Goal: Information Seeking & Learning: Compare options

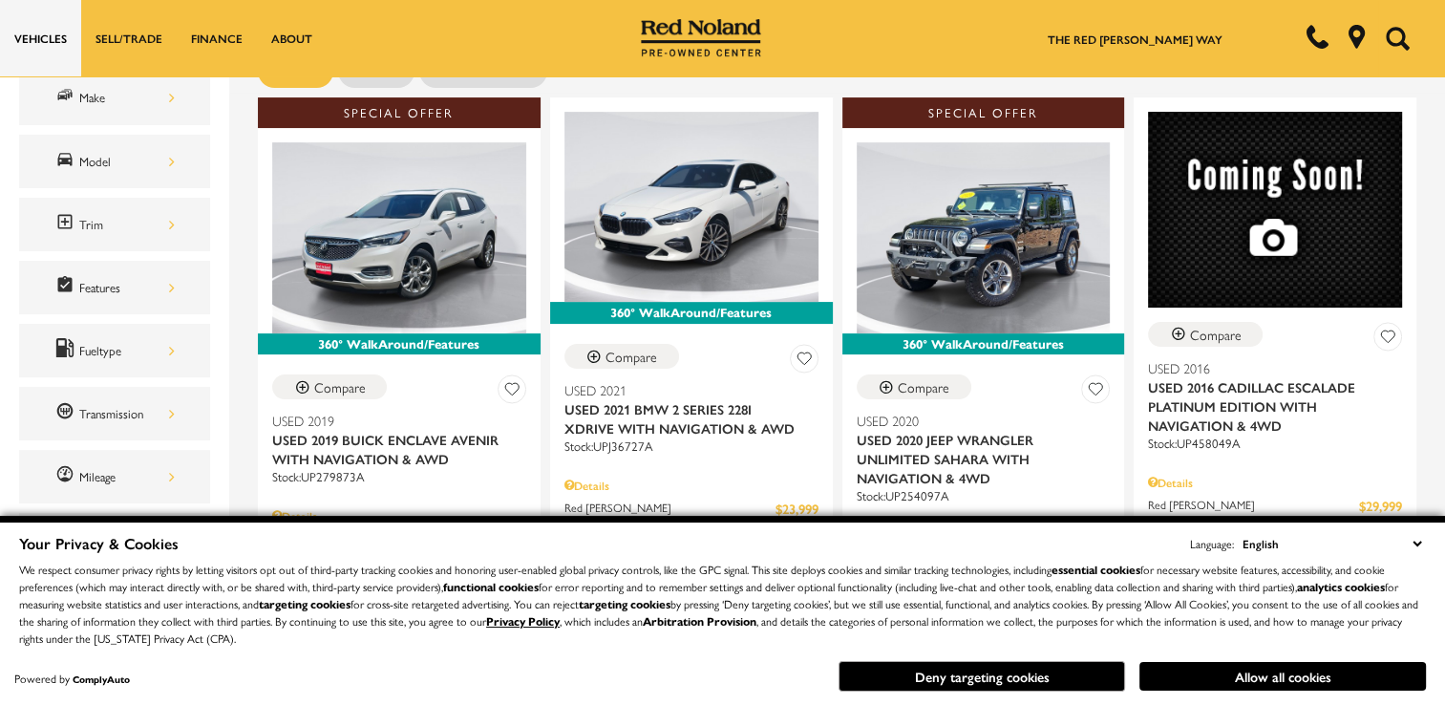
scroll to position [420, 0]
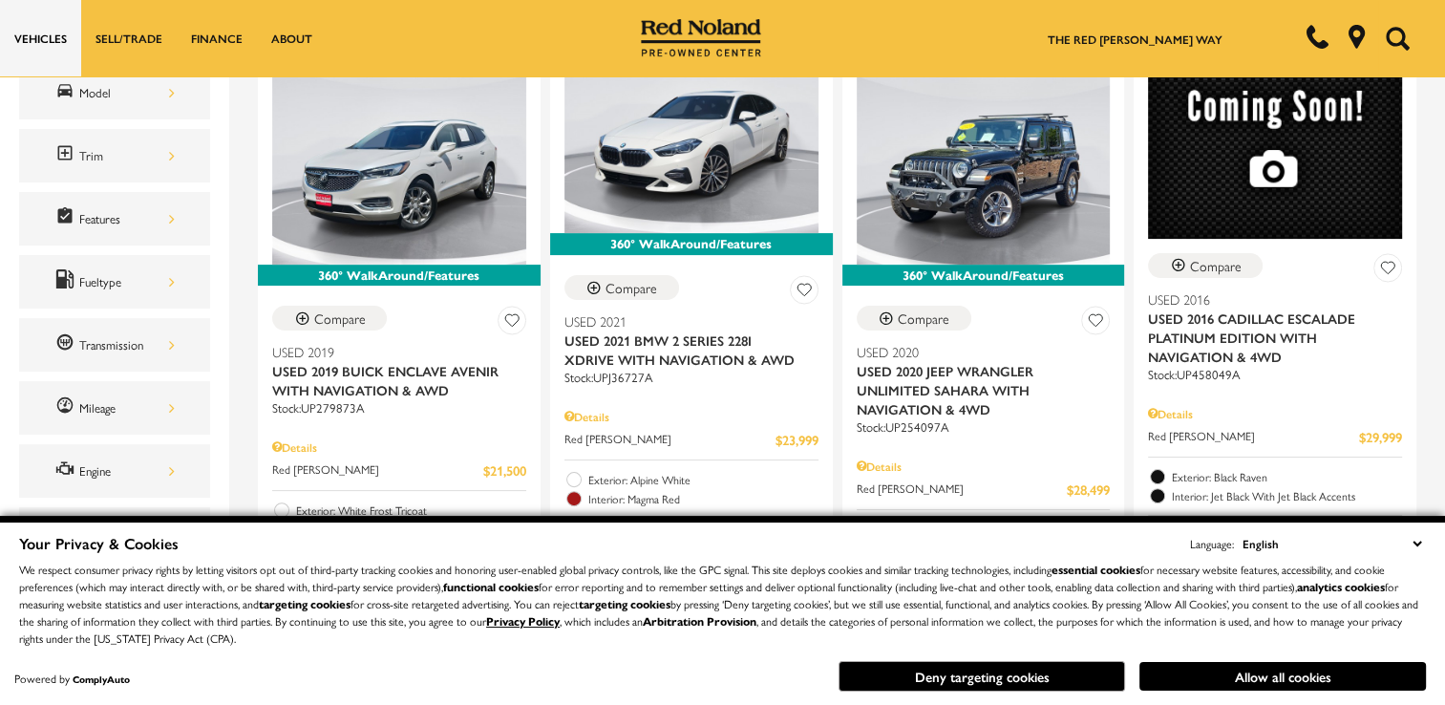
click at [1417, 550] on select "English Spanish / Español English / United Kingdom Korean / 한국어 Vietnamese / Ti…" at bounding box center [1331, 543] width 188 height 21
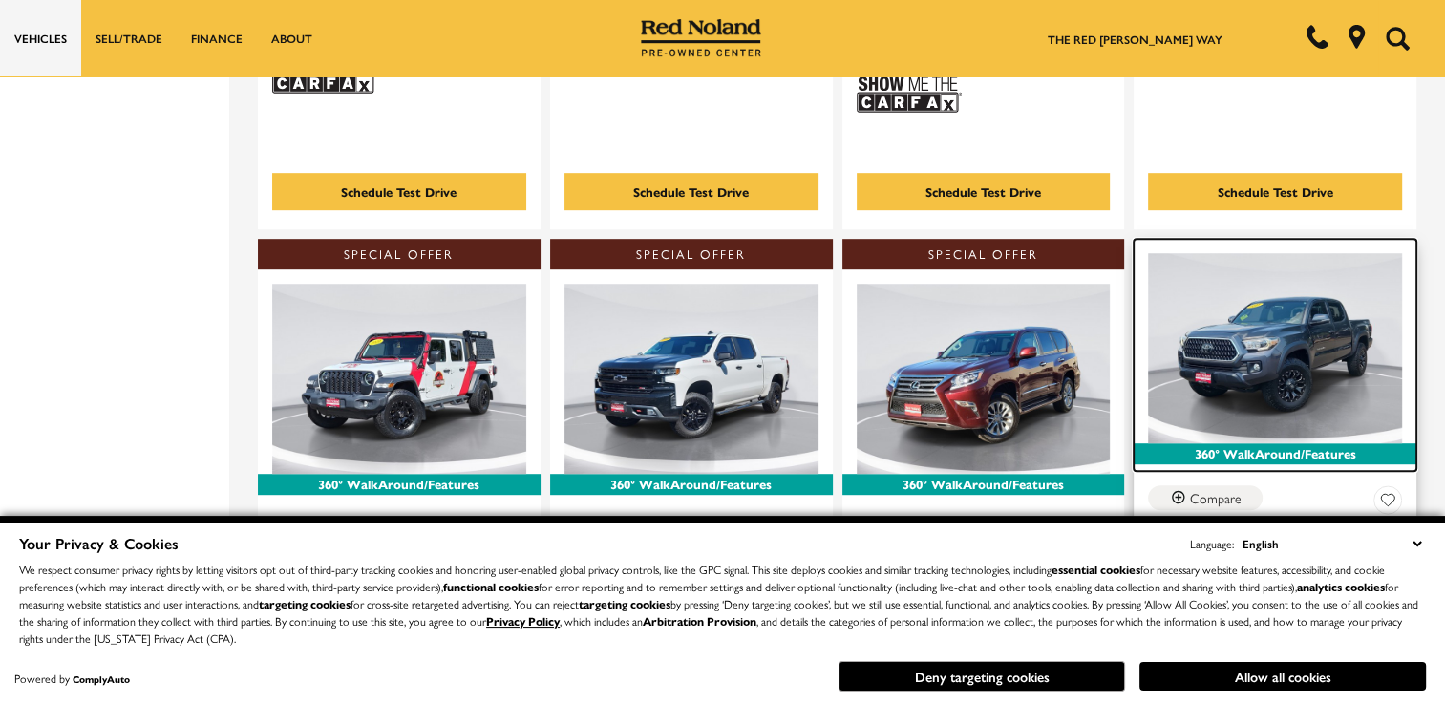
click at [1206, 301] on img at bounding box center [1275, 348] width 254 height 190
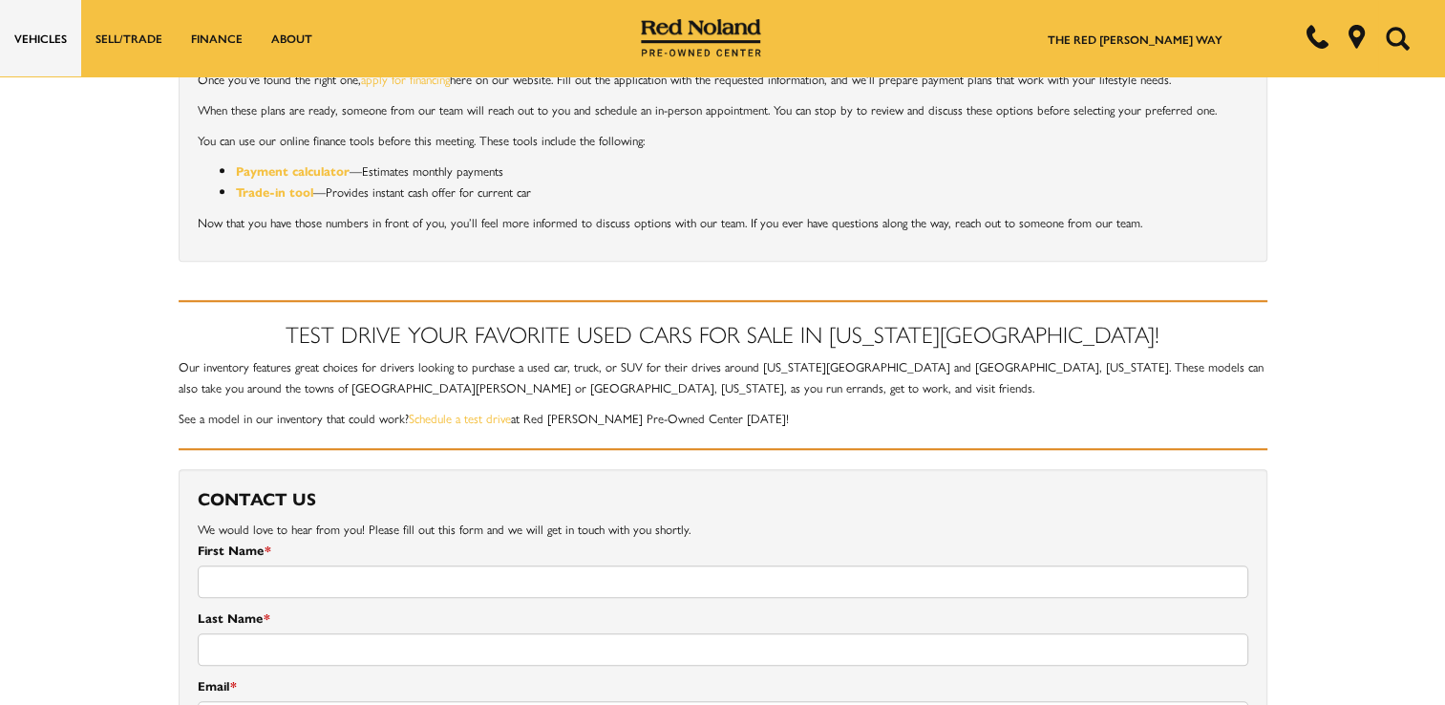
drag, startPoint x: 0, startPoint y: 0, endPoint x: 1406, endPoint y: 530, distance: 1502.8
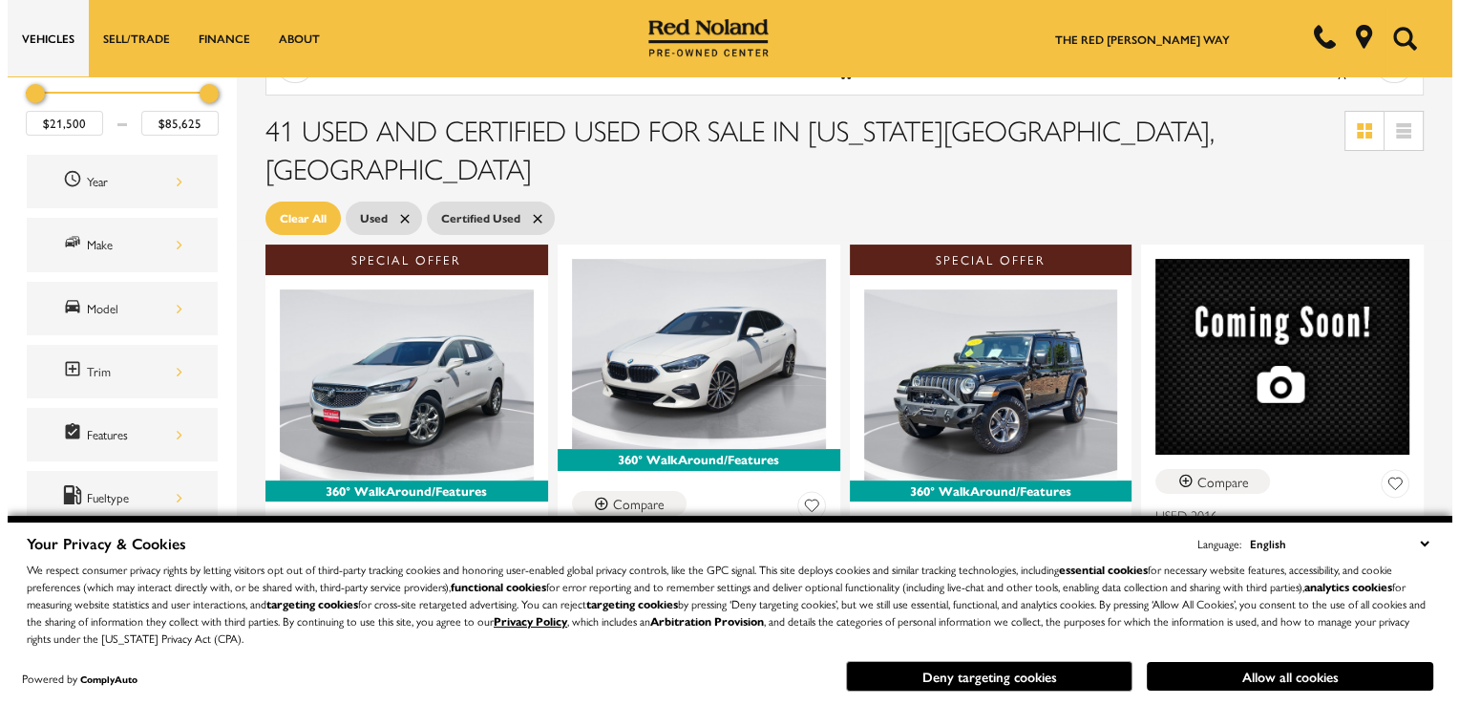
scroll to position [196, 0]
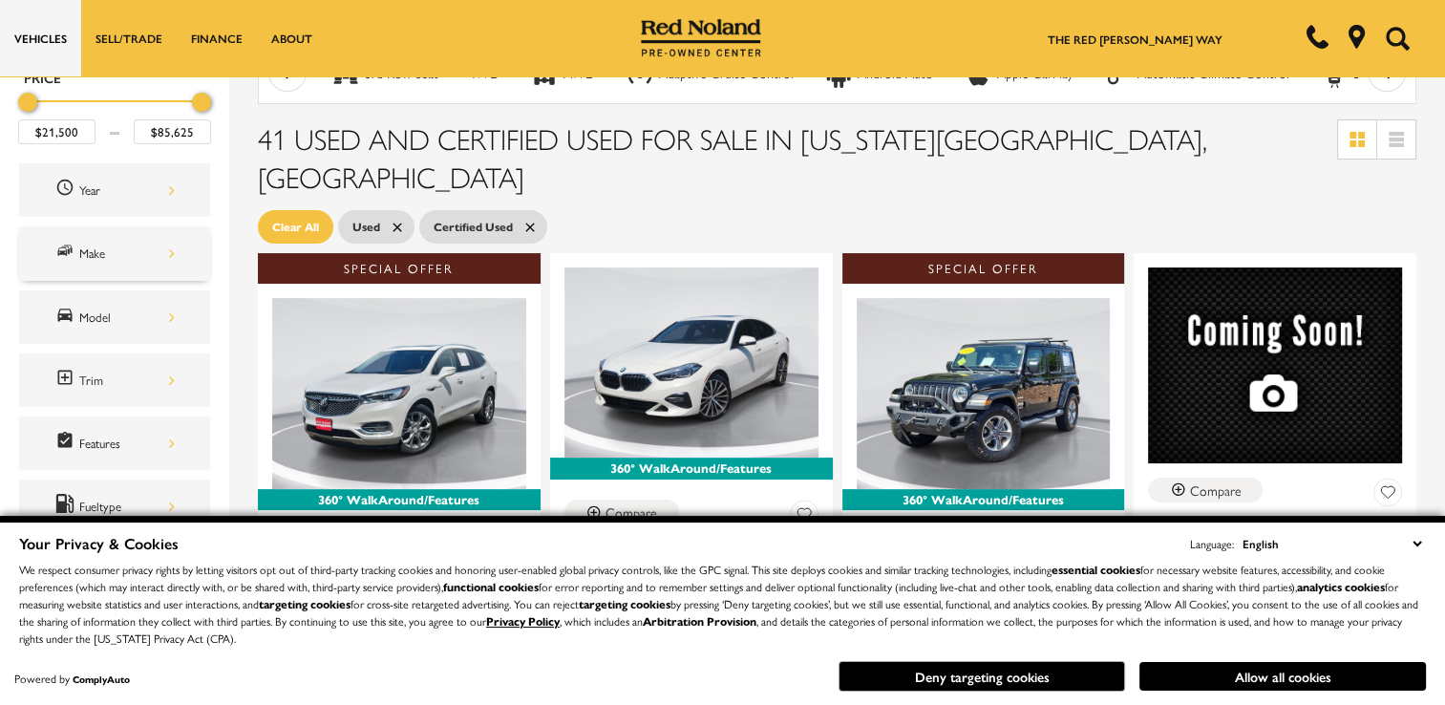
click at [168, 249] on div "Make" at bounding box center [126, 253] width 95 height 21
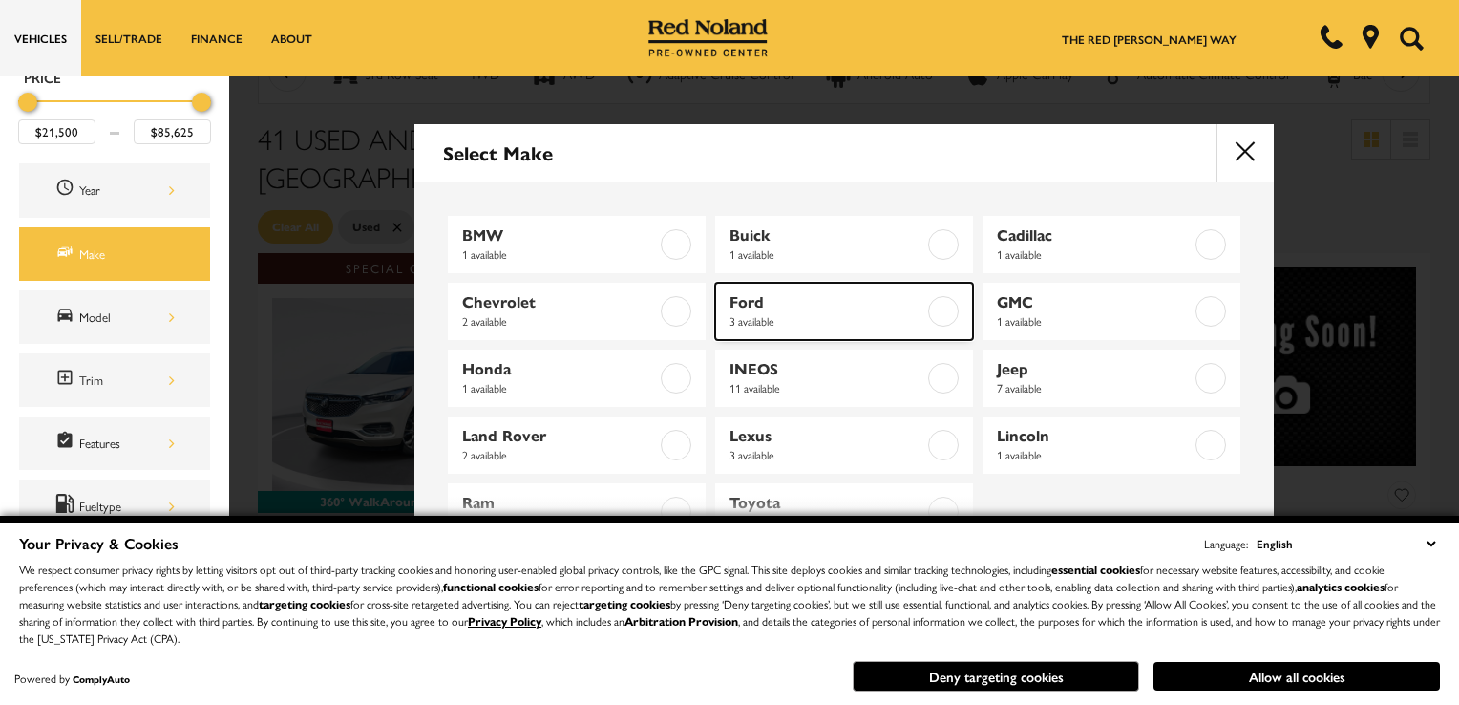
click at [741, 304] on span "Ford" at bounding box center [826, 301] width 195 height 19
type input "$39,994"
type input "$55,999"
checkbox input "true"
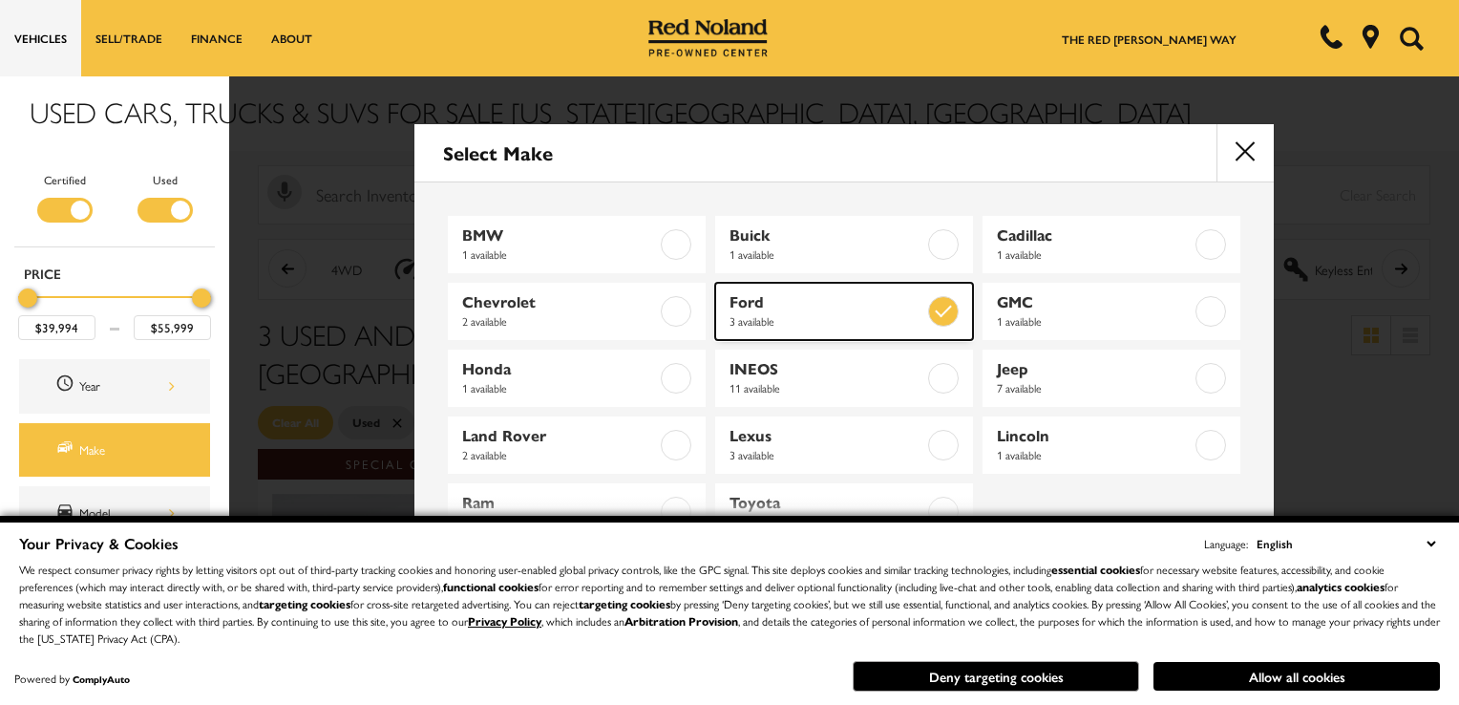
click at [741, 304] on span "Ford" at bounding box center [826, 301] width 195 height 19
type input "$21,500"
type input "$85,625"
checkbox input "false"
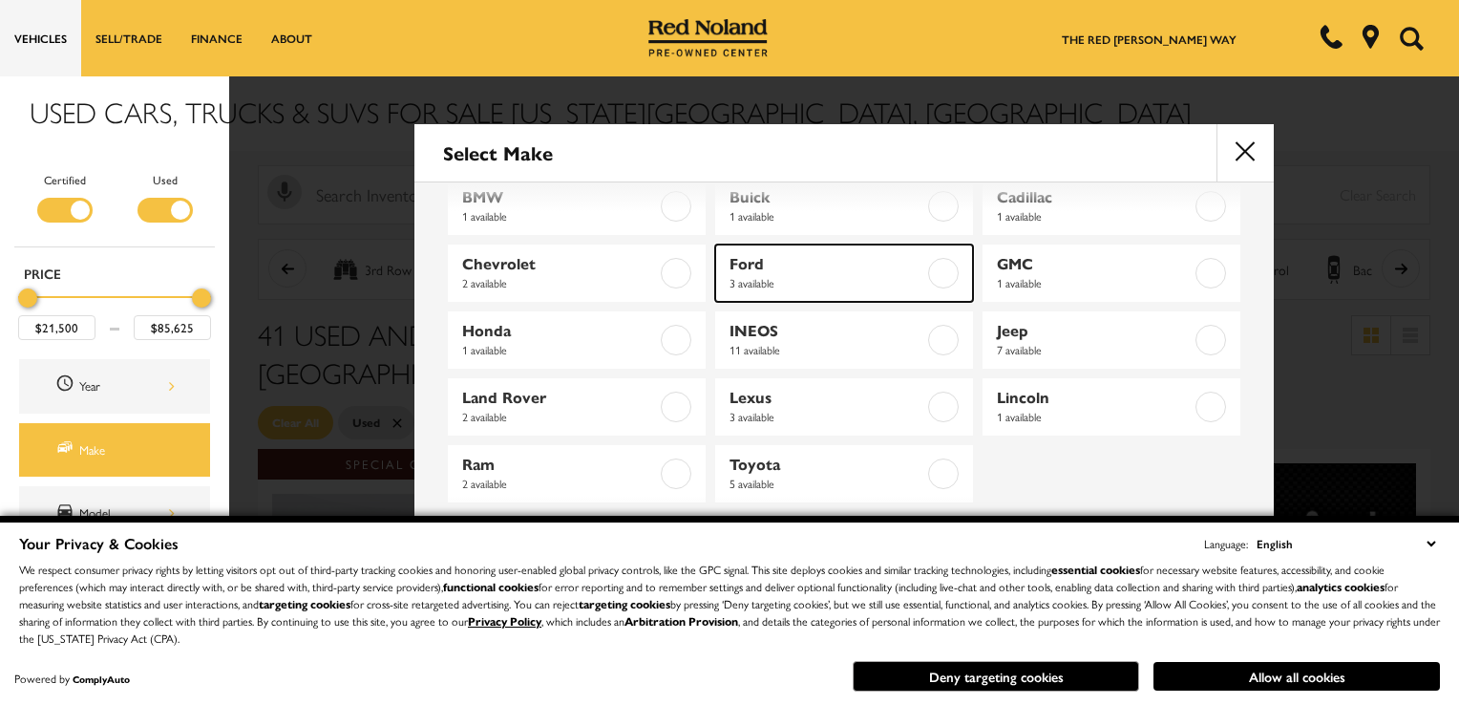
scroll to position [49, 0]
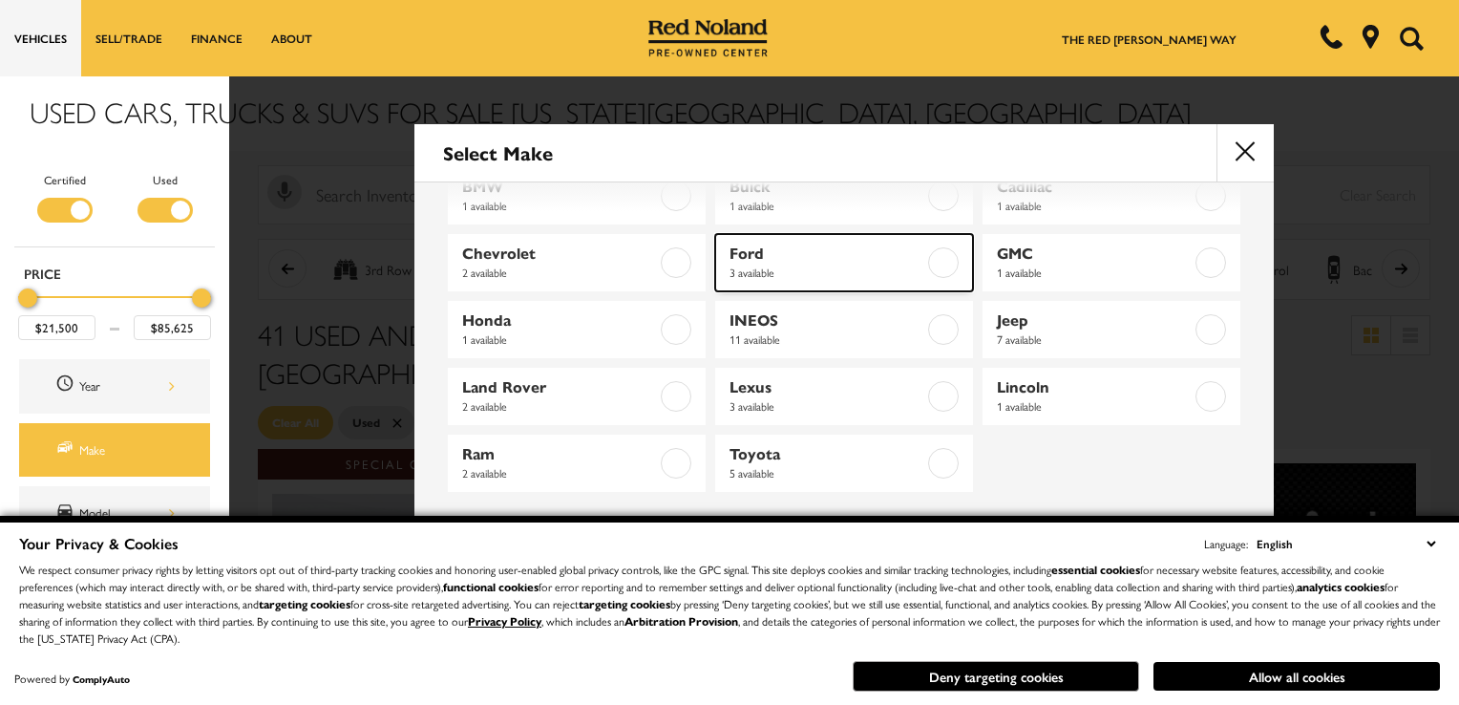
click at [741, 245] on span "Ford" at bounding box center [826, 252] width 195 height 19
type input "$39,994"
type input "$55,999"
checkbox input "true"
drag, startPoint x: 741, startPoint y: 245, endPoint x: 1128, endPoint y: 314, distance: 392.7
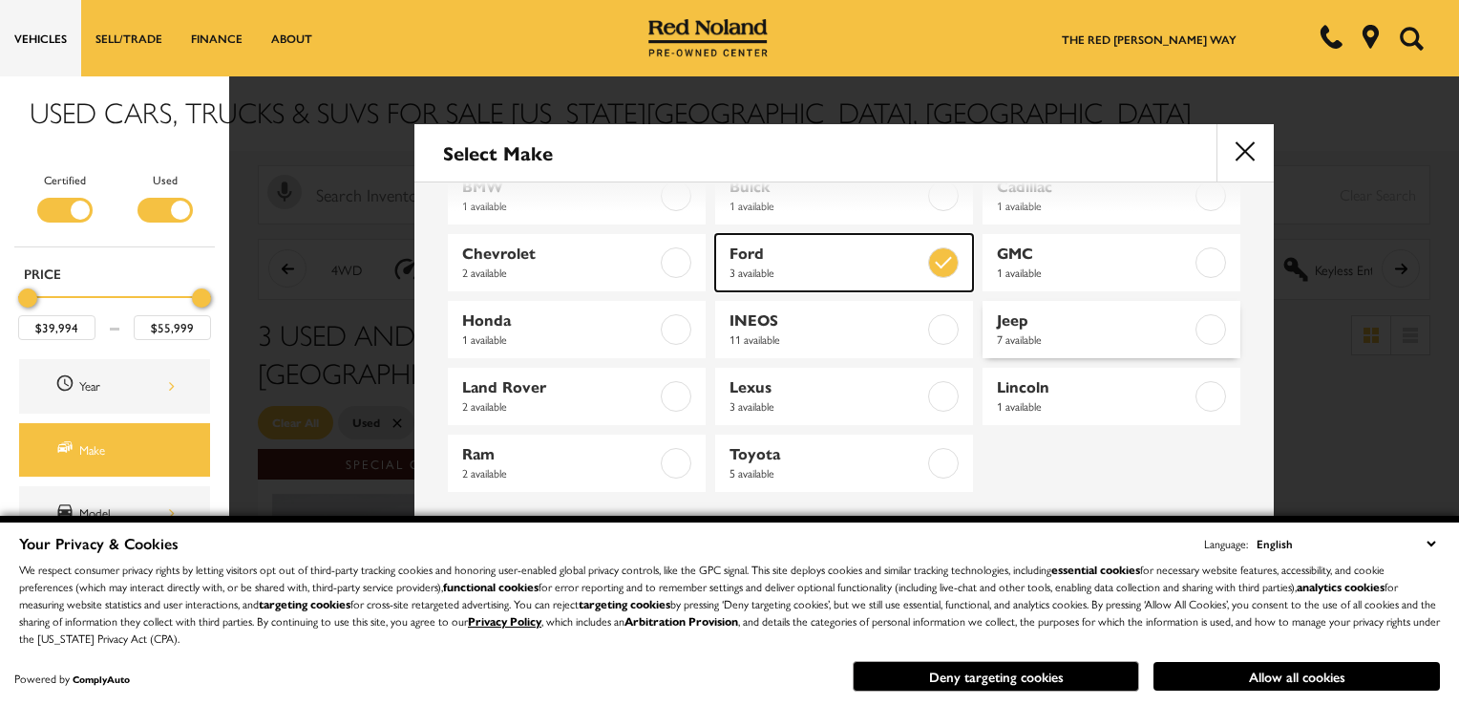
click at [741, 245] on span "Ford" at bounding box center [826, 252] width 195 height 19
type input "$21,500"
type input "$85,625"
checkbox input "false"
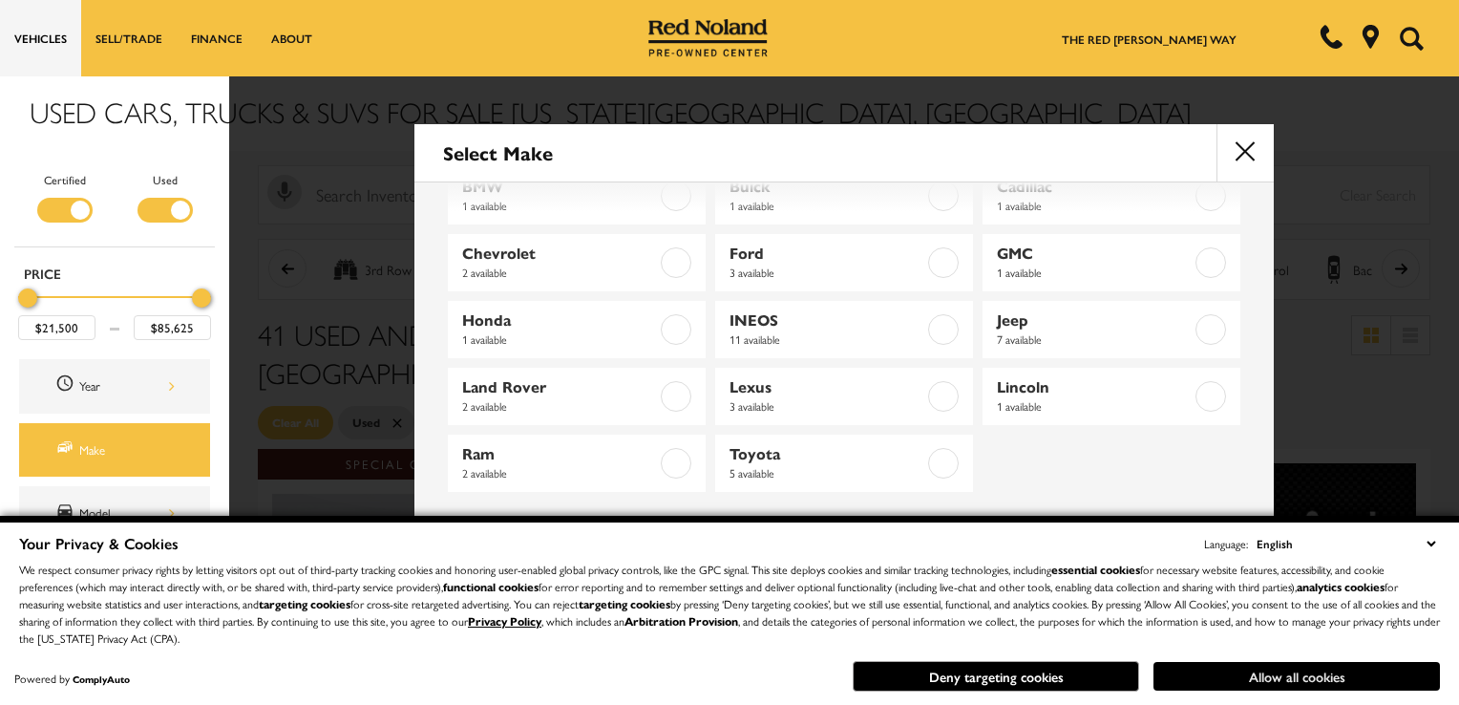
click at [1268, 677] on button "Allow all cookies" at bounding box center [1296, 676] width 286 height 29
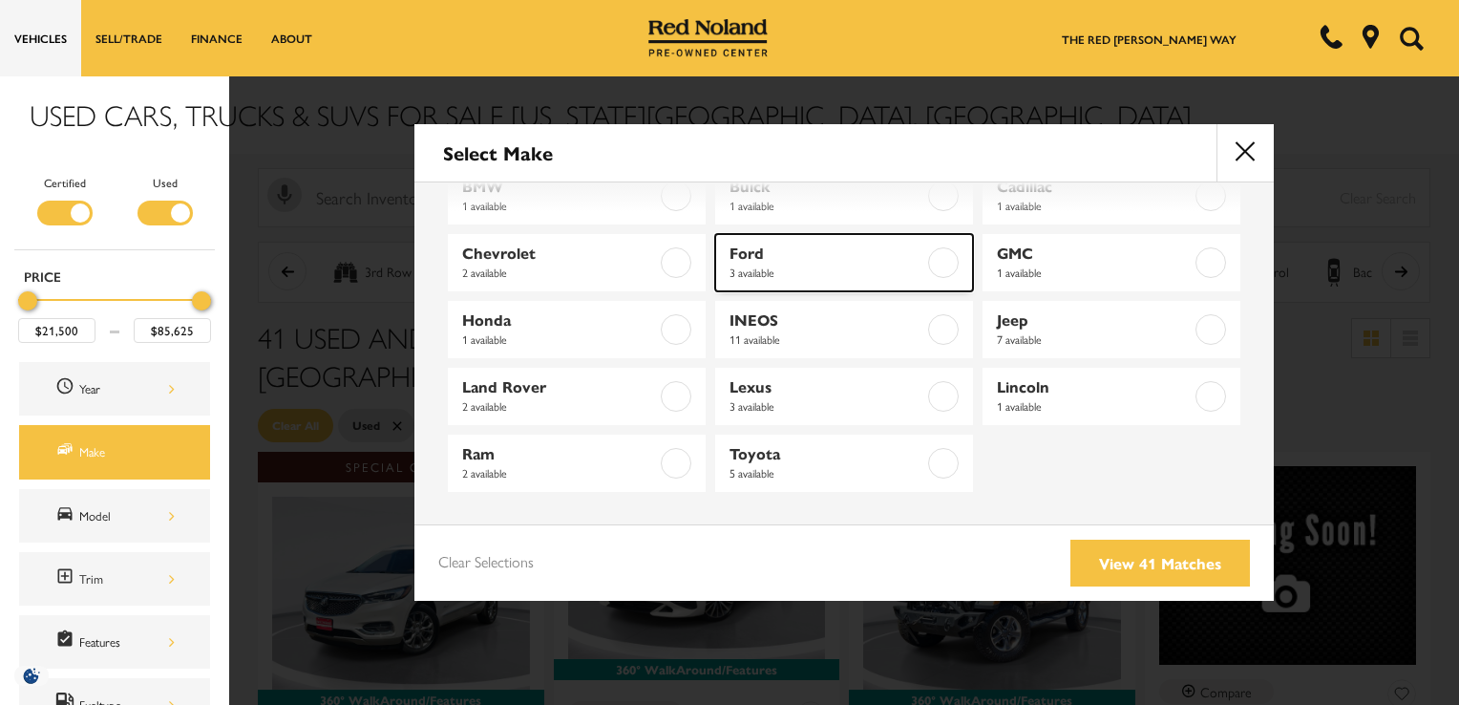
click at [750, 250] on span "Ford" at bounding box center [826, 252] width 195 height 19
type input "$39,994"
type input "$55,999"
checkbox input "true"
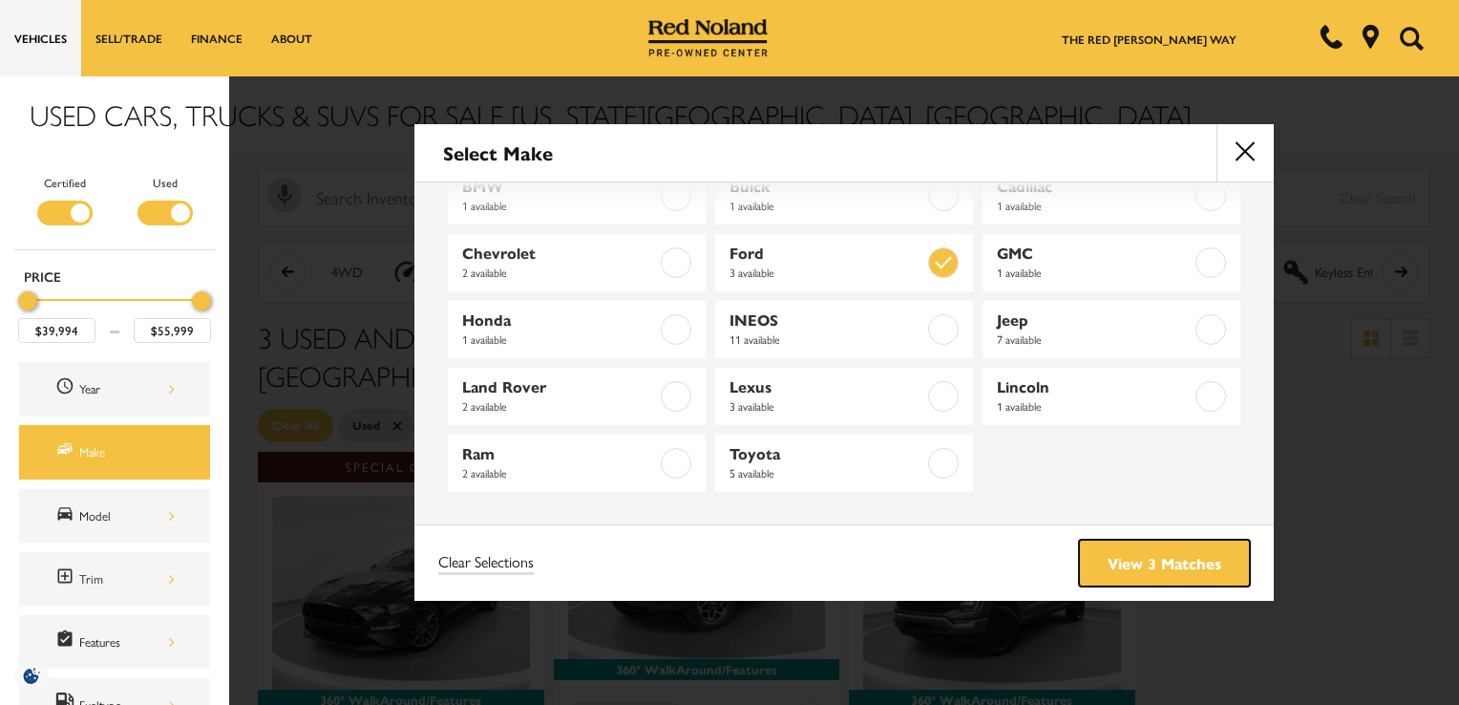
click at [1150, 573] on link "View 3 Matches" at bounding box center [1164, 562] width 171 height 47
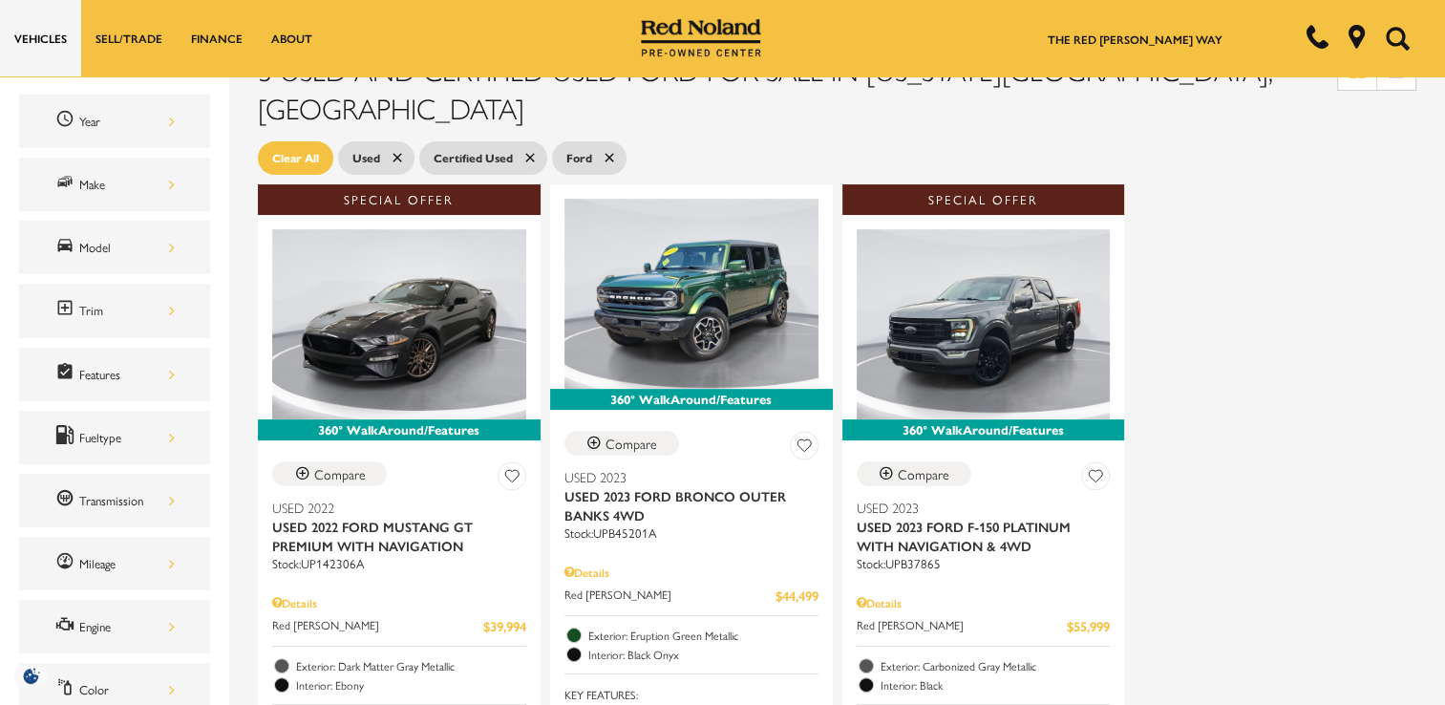
scroll to position [229, 0]
